Goal: Find specific page/section: Find specific page/section

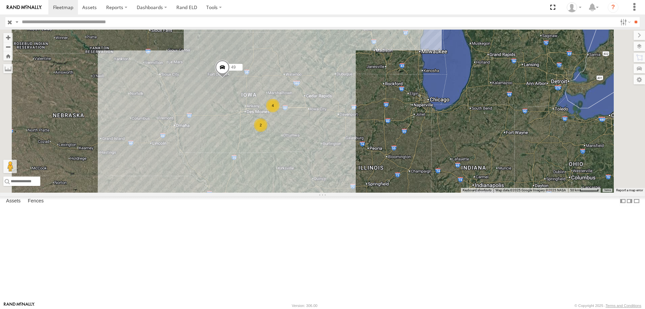
drag, startPoint x: 425, startPoint y: 152, endPoint x: 366, endPoint y: 93, distance: 83.6
click at [366, 93] on div "545 49 4 2" at bounding box center [322, 111] width 645 height 163
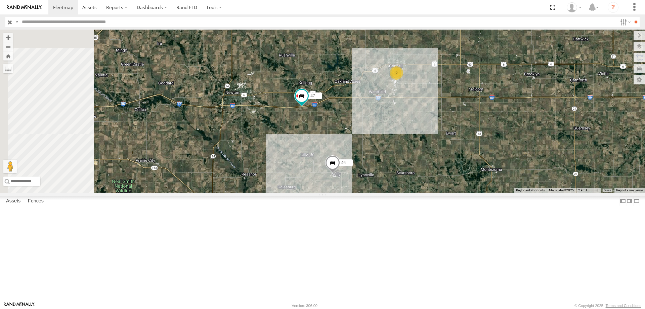
drag, startPoint x: 302, startPoint y: 180, endPoint x: 401, endPoint y: 184, distance: 98.5
click at [401, 184] on div "545 49 47 46 2" at bounding box center [322, 111] width 645 height 163
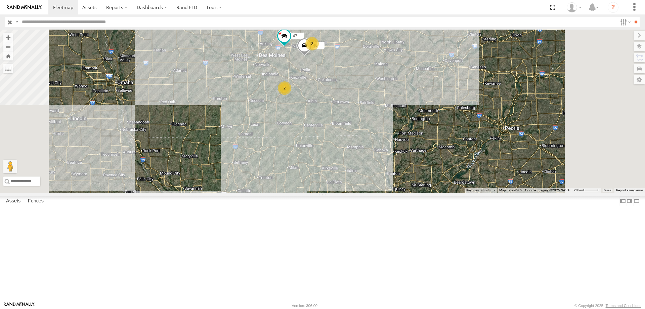
drag, startPoint x: 319, startPoint y: 190, endPoint x: 280, endPoint y: 214, distance: 46.6
click at [279, 192] on div "47 49 545 2 46 2" at bounding box center [322, 111] width 645 height 163
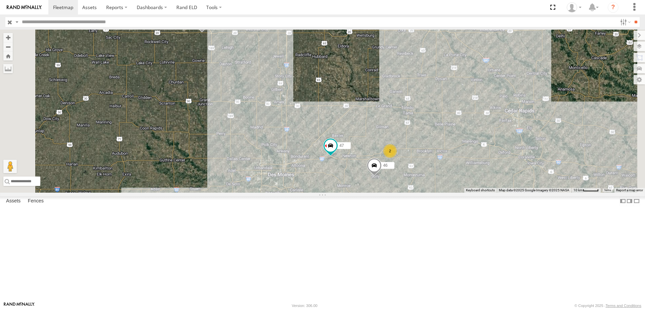
drag, startPoint x: 367, startPoint y: 125, endPoint x: 351, endPoint y: 172, distance: 49.9
click at [351, 172] on div "49 545 47 46 2 2" at bounding box center [322, 111] width 645 height 163
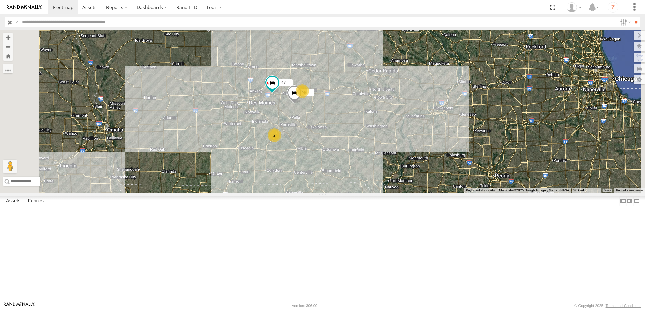
drag, startPoint x: 405, startPoint y: 115, endPoint x: 379, endPoint y: 95, distance: 32.5
click at [379, 95] on div "49 545 47 46 2 2" at bounding box center [322, 111] width 645 height 163
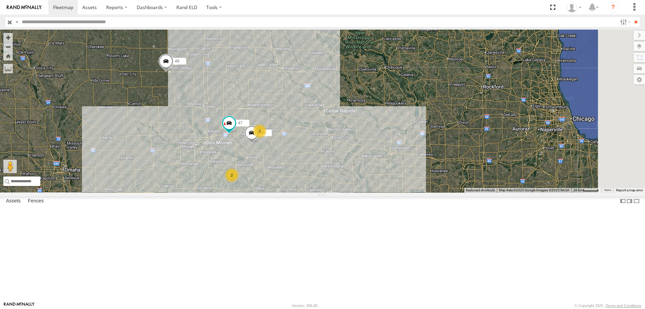
drag, startPoint x: 466, startPoint y: 99, endPoint x: 421, endPoint y: 133, distance: 56.2
click at [421, 133] on div "49 545 47 46 2 2" at bounding box center [322, 111] width 645 height 163
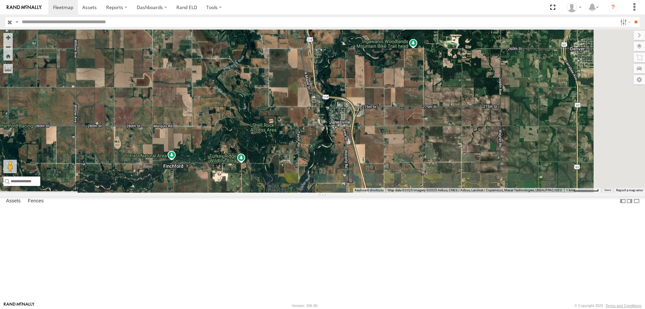
drag, startPoint x: 342, startPoint y: 226, endPoint x: 320, endPoint y: 109, distance: 119.5
click at [320, 109] on div "49 545 47 46" at bounding box center [322, 111] width 645 height 163
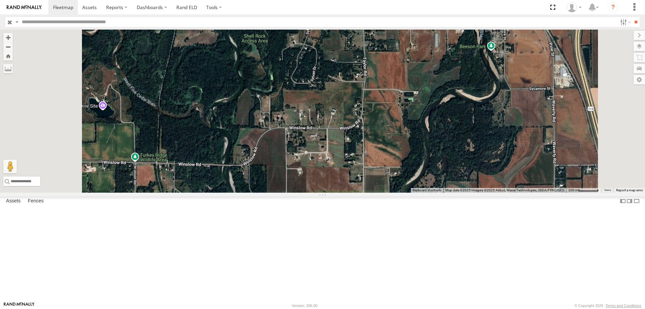
drag, startPoint x: 387, startPoint y: 225, endPoint x: 390, endPoint y: 148, distance: 77.0
click at [390, 148] on div "49 545 47 46" at bounding box center [322, 111] width 645 height 163
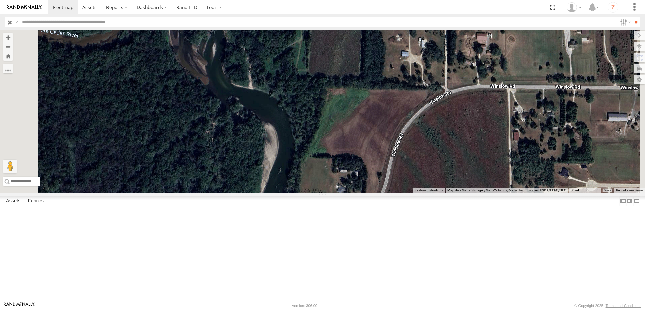
drag, startPoint x: 309, startPoint y: 136, endPoint x: 324, endPoint y: 75, distance: 62.9
click at [323, 76] on div "49 545 47 46" at bounding box center [322, 111] width 645 height 163
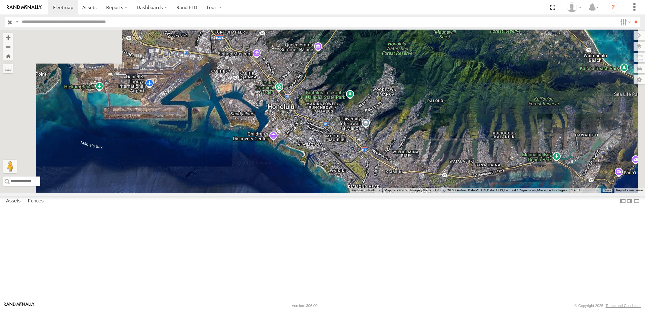
drag, startPoint x: 354, startPoint y: 136, endPoint x: 427, endPoint y: 217, distance: 108.9
click at [427, 192] on div "545" at bounding box center [322, 111] width 645 height 163
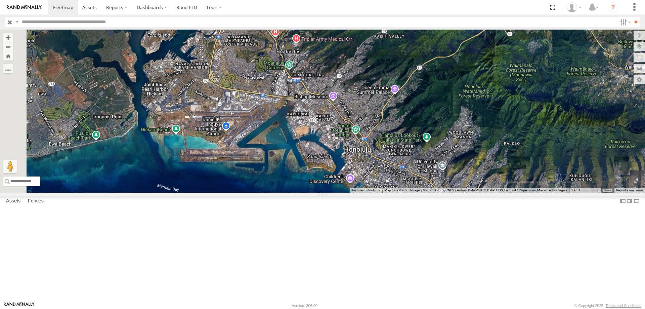
drag, startPoint x: 335, startPoint y: 166, endPoint x: 399, endPoint y: 201, distance: 73.2
click at [399, 192] on div "545" at bounding box center [322, 111] width 645 height 163
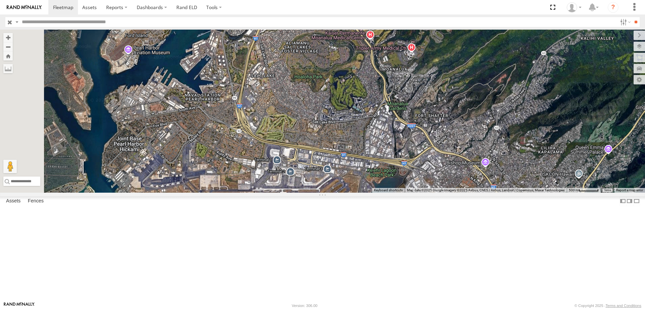
drag, startPoint x: 271, startPoint y: 115, endPoint x: 446, endPoint y: 191, distance: 190.8
click at [446, 191] on div "545" at bounding box center [322, 111] width 645 height 163
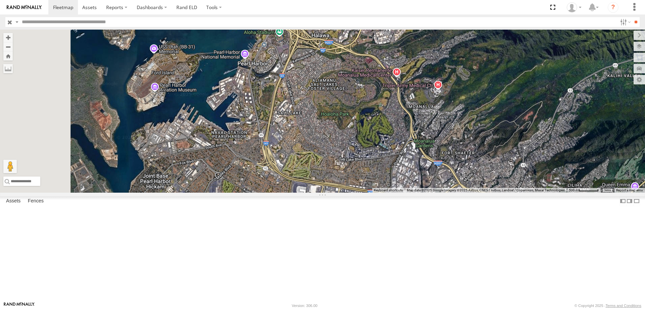
drag, startPoint x: 385, startPoint y: 170, endPoint x: 418, endPoint y: 214, distance: 55.0
click at [418, 192] on div "545" at bounding box center [322, 111] width 645 height 163
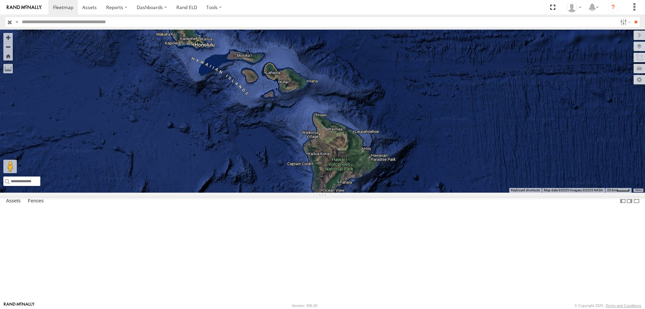
drag, startPoint x: 421, startPoint y: 188, endPoint x: 365, endPoint y: 152, distance: 67.1
click at [365, 152] on div "545" at bounding box center [322, 111] width 645 height 163
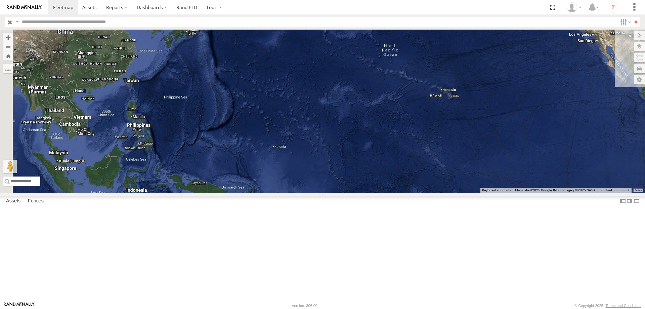
drag, startPoint x: 302, startPoint y: 238, endPoint x: 411, endPoint y: 177, distance: 124.1
click at [411, 177] on div "545" at bounding box center [322, 111] width 645 height 163
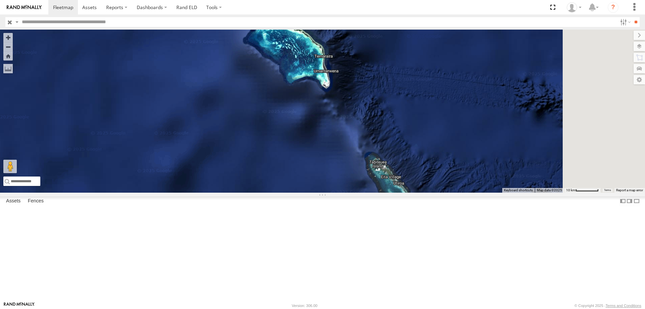
drag, startPoint x: 489, startPoint y: 281, endPoint x: 398, endPoint y: 133, distance: 174.4
click at [399, 131] on div "545" at bounding box center [322, 111] width 645 height 163
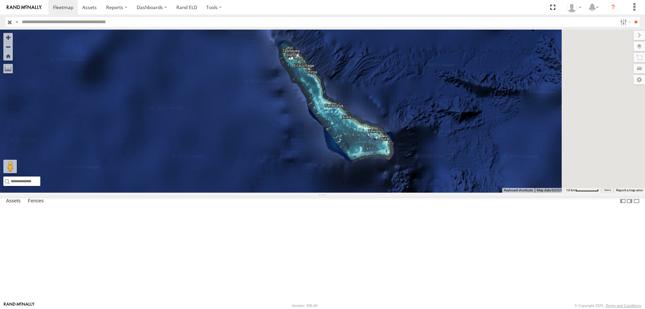
drag, startPoint x: 396, startPoint y: 139, endPoint x: 379, endPoint y: 127, distance: 20.4
click at [379, 127] on div "545" at bounding box center [322, 111] width 645 height 163
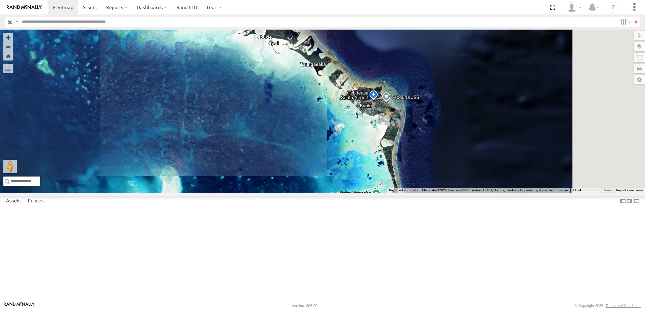
drag, startPoint x: 502, startPoint y: 137, endPoint x: 379, endPoint y: 100, distance: 128.9
click at [379, 100] on div "545" at bounding box center [322, 111] width 645 height 163
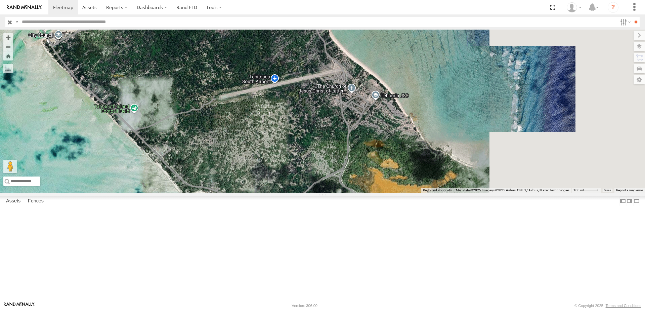
drag, startPoint x: 424, startPoint y: 163, endPoint x: 418, endPoint y: 166, distance: 7.2
click at [401, 171] on div "545" at bounding box center [322, 111] width 645 height 163
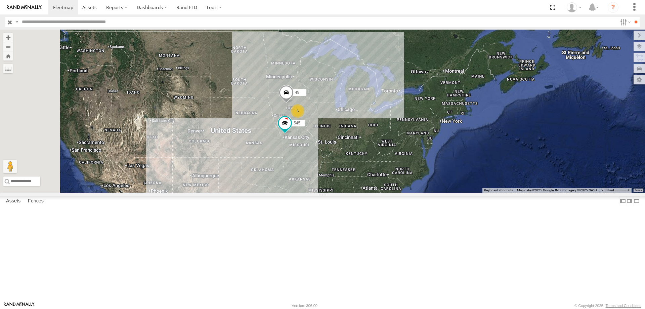
drag, startPoint x: 256, startPoint y: 166, endPoint x: 309, endPoint y: 178, distance: 54.9
click at [309, 178] on div "545 49 6" at bounding box center [322, 111] width 645 height 163
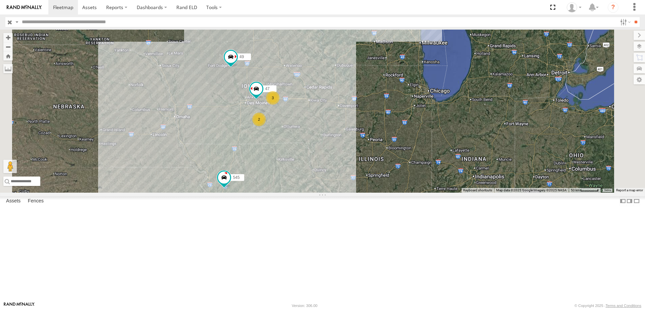
drag, startPoint x: 272, startPoint y: 109, endPoint x: 303, endPoint y: 179, distance: 76.1
click at [303, 179] on div "49 545 3 47 2" at bounding box center [322, 111] width 645 height 163
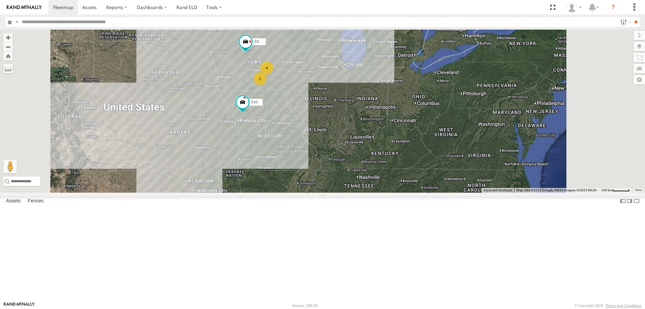
drag, startPoint x: 399, startPoint y: 211, endPoint x: 398, endPoint y: 221, distance: 9.8
click at [398, 192] on div "49 545 4 2" at bounding box center [322, 111] width 645 height 163
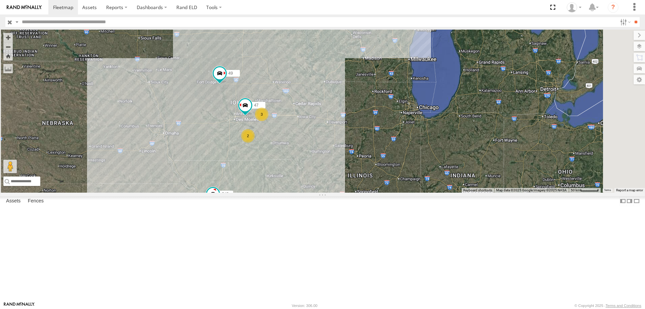
drag, startPoint x: 333, startPoint y: 118, endPoint x: 303, endPoint y: 184, distance: 73.2
click at [303, 184] on div "49 545 3 47 2" at bounding box center [322, 111] width 645 height 163
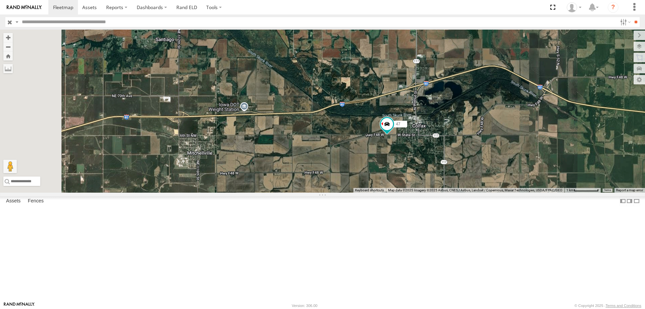
drag, startPoint x: 311, startPoint y: 249, endPoint x: 465, endPoint y: 212, distance: 158.6
click at [465, 192] on div "49 545 47 0055 48 46" at bounding box center [322, 111] width 645 height 163
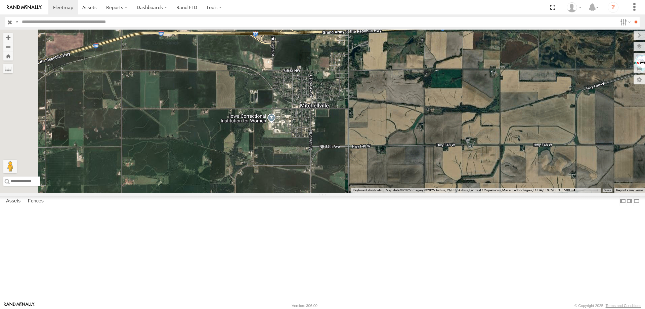
drag, startPoint x: 269, startPoint y: 267, endPoint x: 465, endPoint y: 219, distance: 201.3
click at [465, 192] on div "49 545 47 0055 48 46" at bounding box center [322, 111] width 645 height 163
click at [534, 167] on div "49 545 47 0055 48 46" at bounding box center [322, 111] width 645 height 163
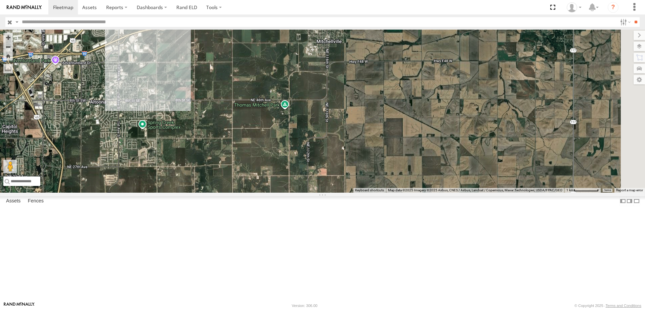
drag, startPoint x: 528, startPoint y: 210, endPoint x: 383, endPoint y: 177, distance: 148.4
click at [383, 177] on div "49 545 47 0055 48 46" at bounding box center [322, 111] width 645 height 163
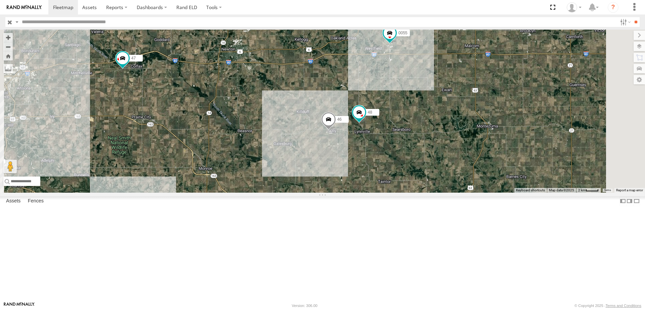
click at [336, 130] on span at bounding box center [328, 121] width 15 height 18
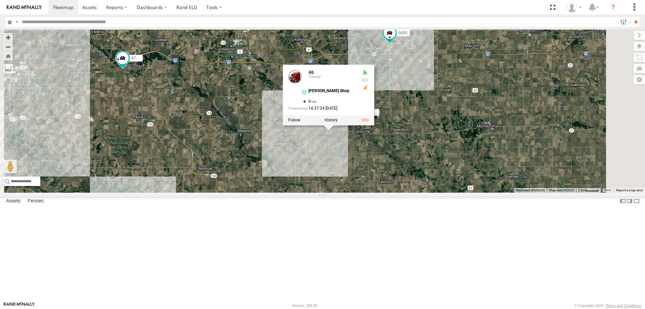
click at [515, 160] on div "49 545 47 0055 48 46 46 Tractor Zylstra Shop 41.57949 , -92.85255 0 14:37:24 08…" at bounding box center [322, 111] width 645 height 163
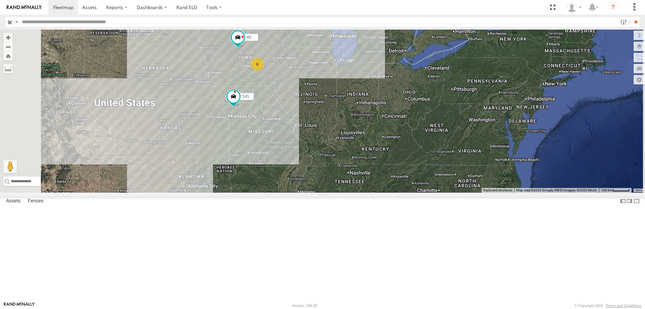
drag, startPoint x: 340, startPoint y: 117, endPoint x: 375, endPoint y: 193, distance: 83.7
click at [375, 192] on div "49 545 6" at bounding box center [322, 111] width 645 height 163
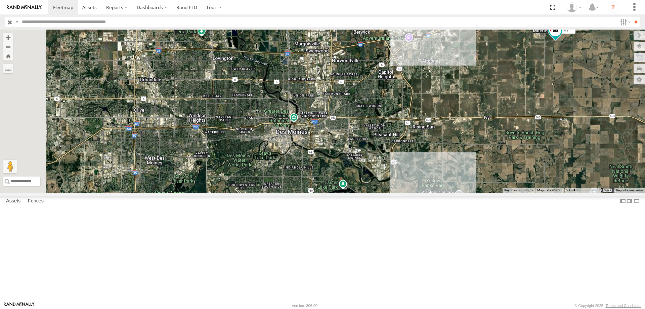
drag, startPoint x: 273, startPoint y: 170, endPoint x: 348, endPoint y: 172, distance: 74.6
click at [348, 172] on div "49 545 47" at bounding box center [322, 111] width 645 height 163
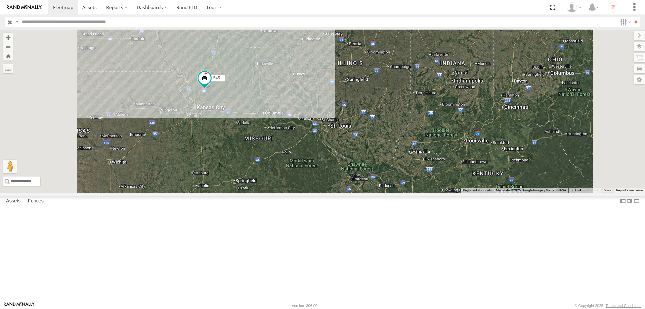
drag, startPoint x: 435, startPoint y: 186, endPoint x: 440, endPoint y: 106, distance: 80.4
click at [440, 106] on div "49 545 47 3 2" at bounding box center [322, 111] width 645 height 163
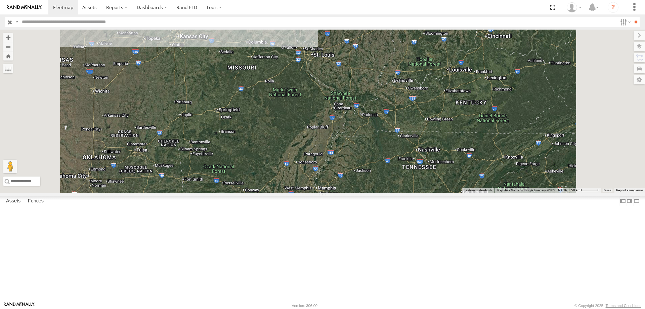
drag, startPoint x: 424, startPoint y: 177, endPoint x: 404, endPoint y: 97, distance: 82.5
click at [404, 97] on div "49 545 47 3 2" at bounding box center [322, 111] width 645 height 163
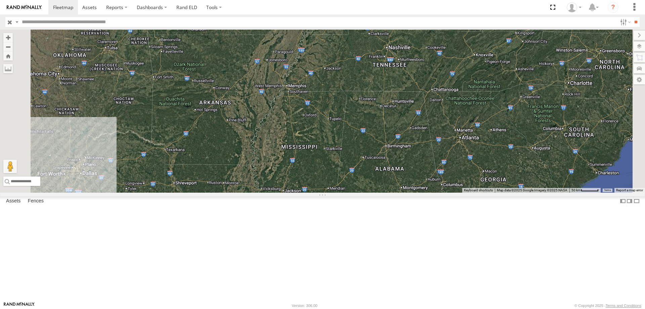
drag, startPoint x: 423, startPoint y: 198, endPoint x: 394, endPoint y: 96, distance: 105.4
click at [394, 96] on div "49 545 47 3 2" at bounding box center [322, 111] width 645 height 163
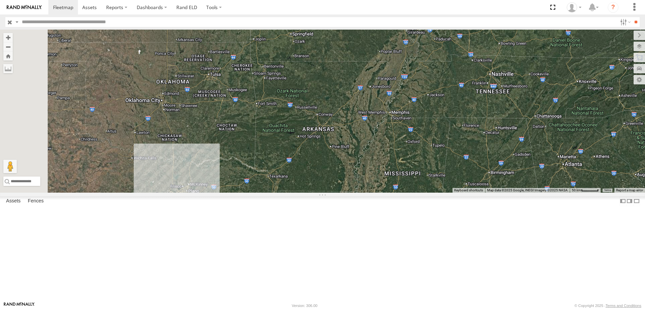
click at [353, 132] on div "49 545" at bounding box center [322, 111] width 645 height 163
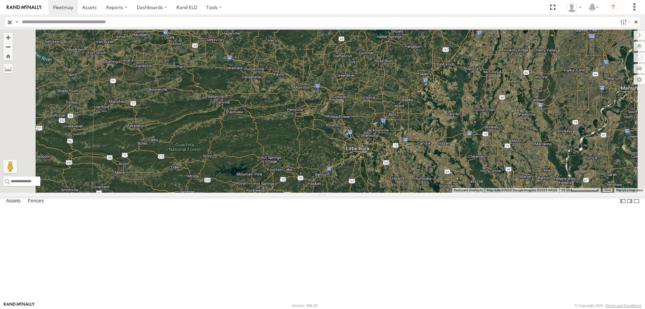
drag, startPoint x: 285, startPoint y: 125, endPoint x: 328, endPoint y: 159, distance: 54.6
click at [328, 159] on div "49 545" at bounding box center [322, 111] width 645 height 163
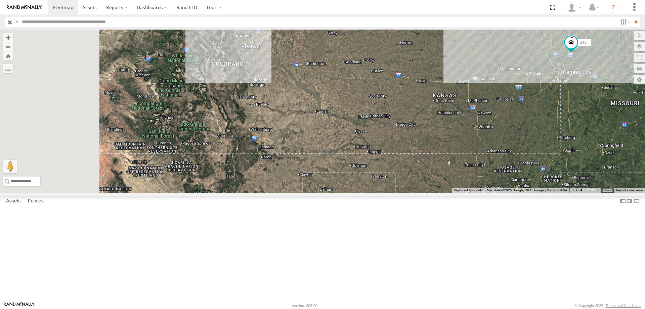
drag, startPoint x: 382, startPoint y: 155, endPoint x: 481, endPoint y: 197, distance: 107.4
click at [481, 192] on div "49 545" at bounding box center [322, 111] width 645 height 163
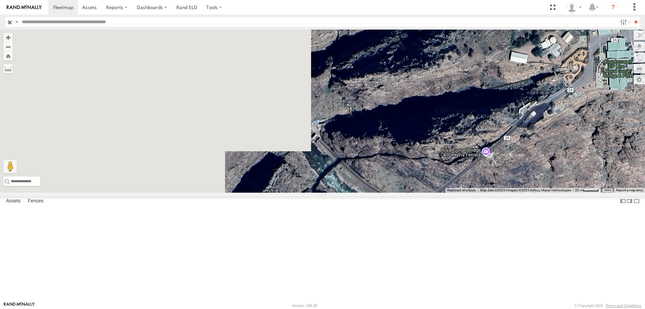
drag, startPoint x: 256, startPoint y: 165, endPoint x: 539, endPoint y: 244, distance: 293.7
click at [539, 192] on div "49 545" at bounding box center [322, 111] width 645 height 163
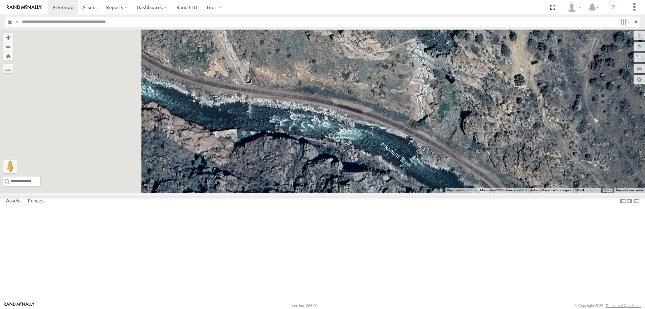
drag, startPoint x: 286, startPoint y: 157, endPoint x: 453, endPoint y: 213, distance: 176.6
click at [453, 192] on div "49 545" at bounding box center [322, 111] width 645 height 163
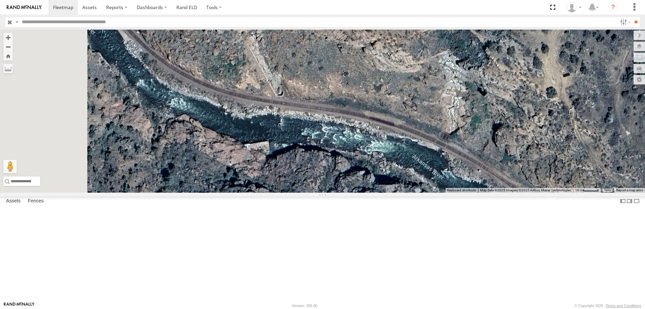
drag, startPoint x: 282, startPoint y: 152, endPoint x: 470, endPoint y: 233, distance: 205.1
click at [470, 192] on div "49 545" at bounding box center [322, 111] width 645 height 163
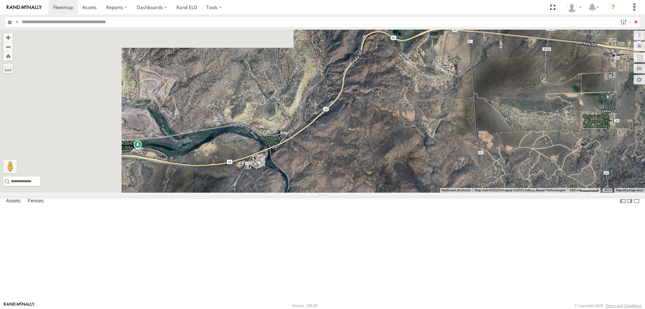
drag, startPoint x: 303, startPoint y: 188, endPoint x: 525, endPoint y: 148, distance: 225.6
click at [525, 148] on div "49 545" at bounding box center [322, 111] width 645 height 163
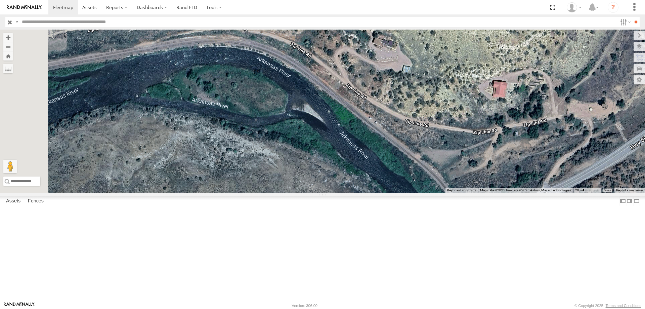
drag, startPoint x: 231, startPoint y: 184, endPoint x: 439, endPoint y: 249, distance: 217.9
click at [439, 192] on div "49 545" at bounding box center [322, 111] width 645 height 163
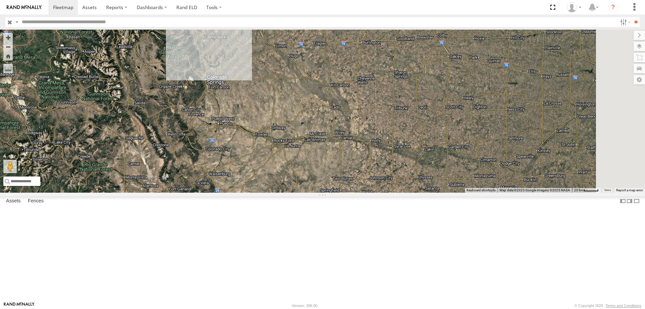
drag, startPoint x: 489, startPoint y: 172, endPoint x: 305, endPoint y: 180, distance: 184.3
click at [306, 180] on div "49 545" at bounding box center [322, 111] width 645 height 163
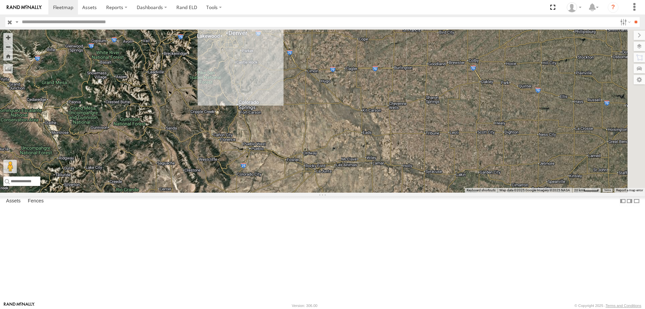
drag, startPoint x: 273, startPoint y: 162, endPoint x: 316, endPoint y: 199, distance: 56.7
click at [316, 192] on div "49 545" at bounding box center [322, 111] width 645 height 163
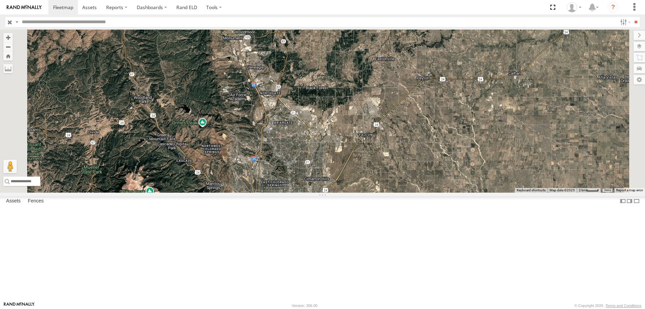
click at [371, 192] on div "49 545" at bounding box center [322, 111] width 645 height 163
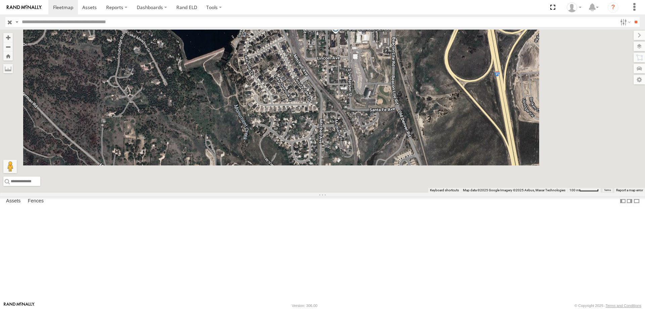
drag, startPoint x: 342, startPoint y: 186, endPoint x: 320, endPoint y: 93, distance: 95.4
click at [320, 93] on div "49 545" at bounding box center [322, 111] width 645 height 163
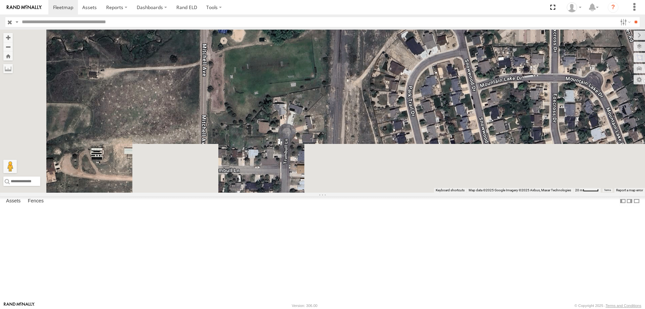
drag, startPoint x: 398, startPoint y: 208, endPoint x: 401, endPoint y: 122, distance: 86.4
click at [401, 122] on div "49 545" at bounding box center [322, 111] width 645 height 163
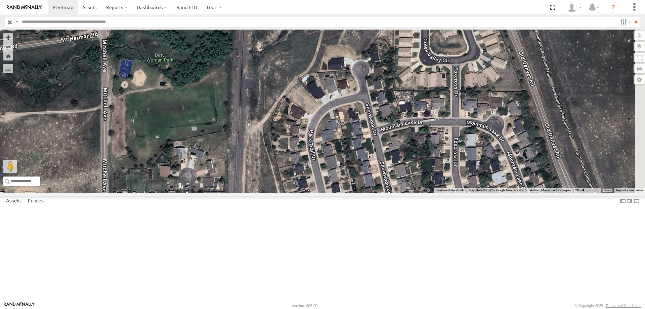
drag, startPoint x: 436, startPoint y: 142, endPoint x: 337, endPoint y: 186, distance: 108.6
click at [337, 186] on div "49 545" at bounding box center [322, 111] width 645 height 163
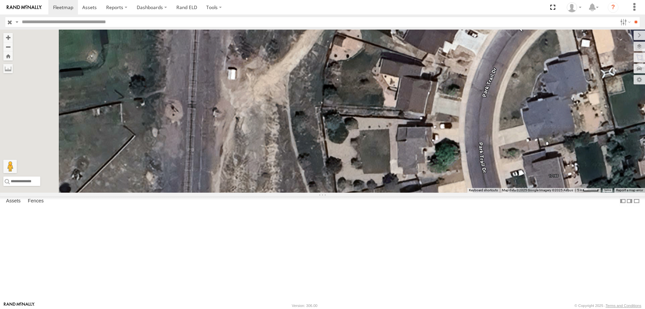
drag, startPoint x: 349, startPoint y: 113, endPoint x: 446, endPoint y: 138, distance: 100.2
click at [446, 138] on div "49 545" at bounding box center [322, 111] width 645 height 163
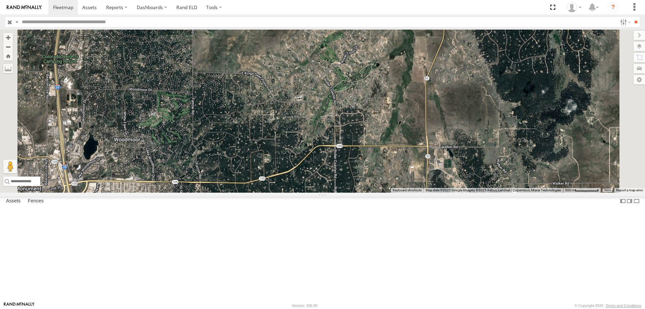
drag, startPoint x: 230, startPoint y: 144, endPoint x: 231, endPoint y: 191, distance: 47.0
click at [231, 191] on div "49 545" at bounding box center [322, 111] width 645 height 163
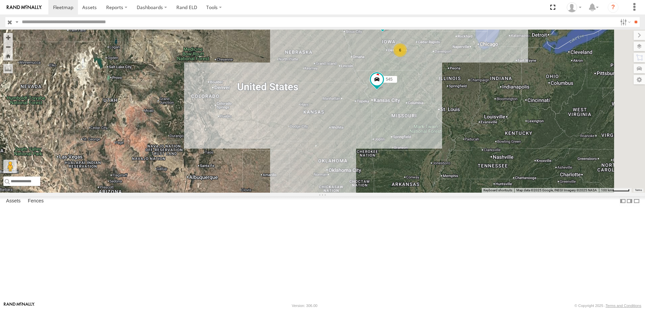
click at [373, 139] on div "49 545 6" at bounding box center [322, 111] width 645 height 163
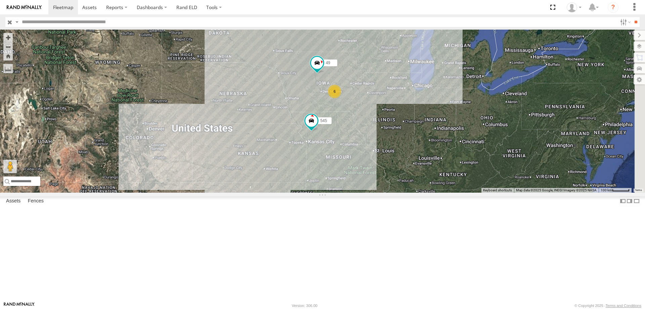
drag, startPoint x: 436, startPoint y: 96, endPoint x: 367, endPoint y: 138, distance: 80.8
click at [367, 138] on div "49 545 6" at bounding box center [322, 111] width 645 height 163
